Goal: Find specific page/section: Find specific page/section

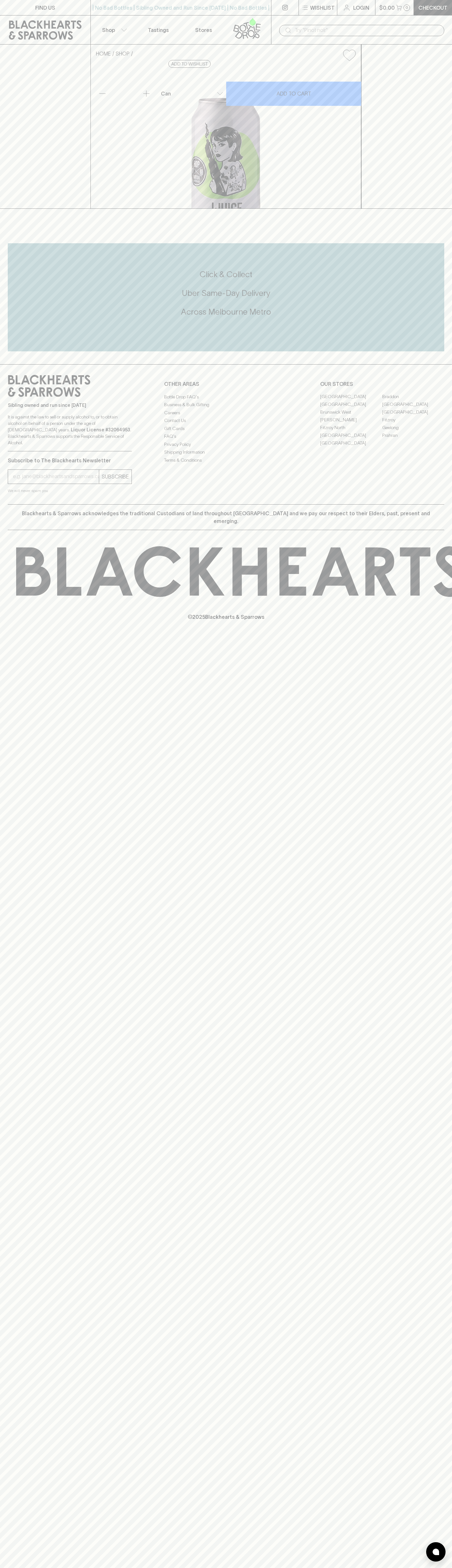
click at [163, 30] on p "Tastings" at bounding box center [158, 30] width 21 height 8
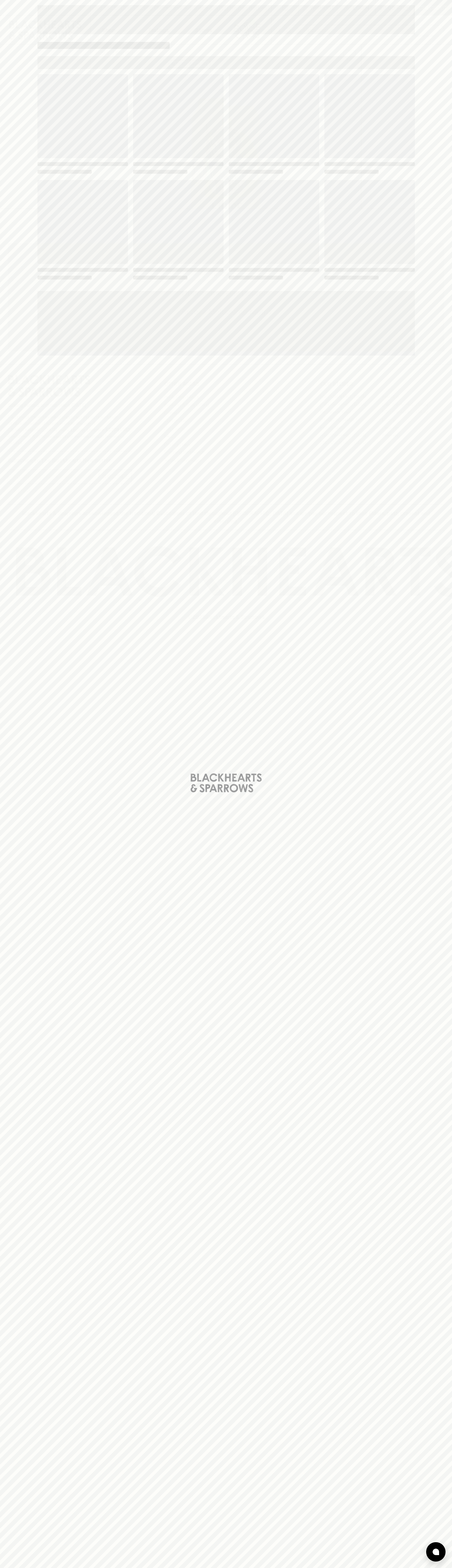
click at [425, 831] on div "Loading" at bounding box center [226, 784] width 452 height 1568
click at [87, 1567] on html "FIND US | No Bad Bottles | Sibling Owned and Run Since [DATE] | No Bad Bottles …" at bounding box center [226, 784] width 452 height 1568
click at [23, 106] on div "Loading" at bounding box center [226, 784] width 452 height 1568
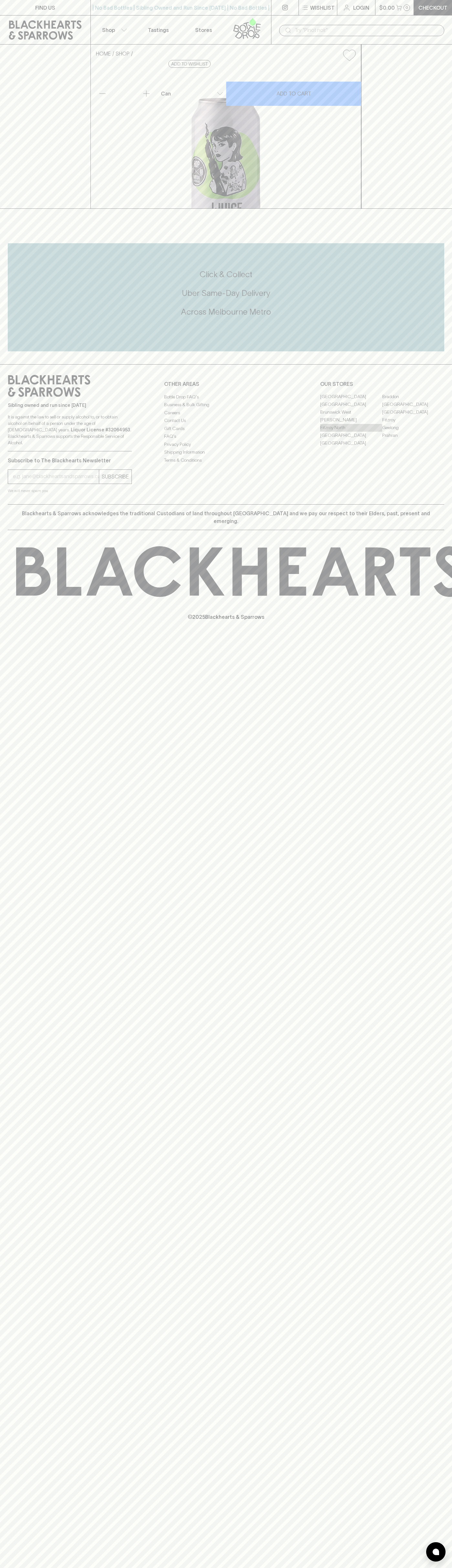
click at [351, 432] on link "Fitzroy North" at bounding box center [351, 427] width 62 height 8
